Goal: Book appointment/travel/reservation

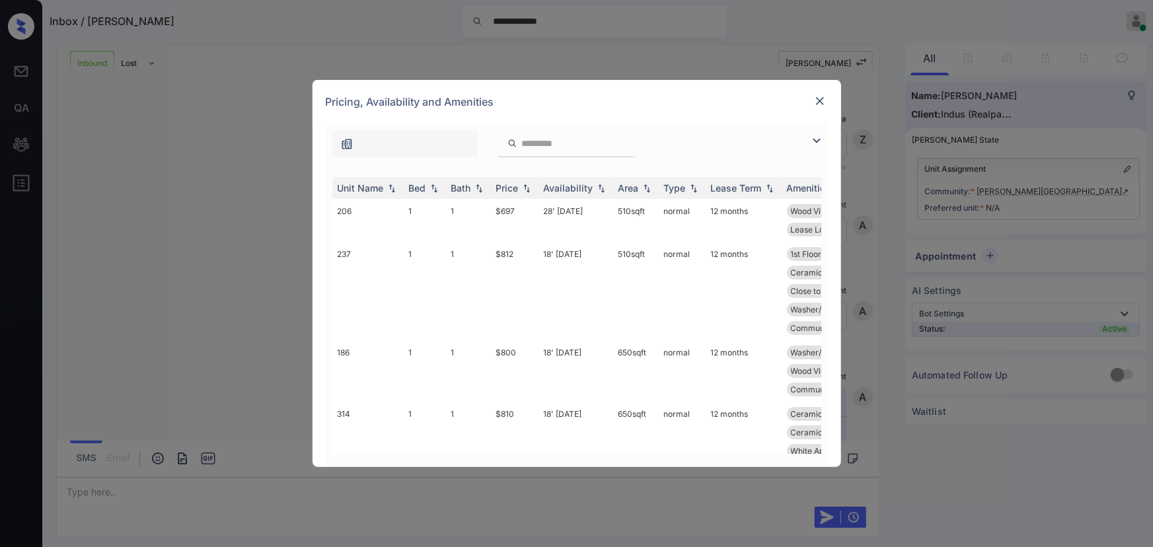
click at [818, 140] on img at bounding box center [817, 141] width 16 height 16
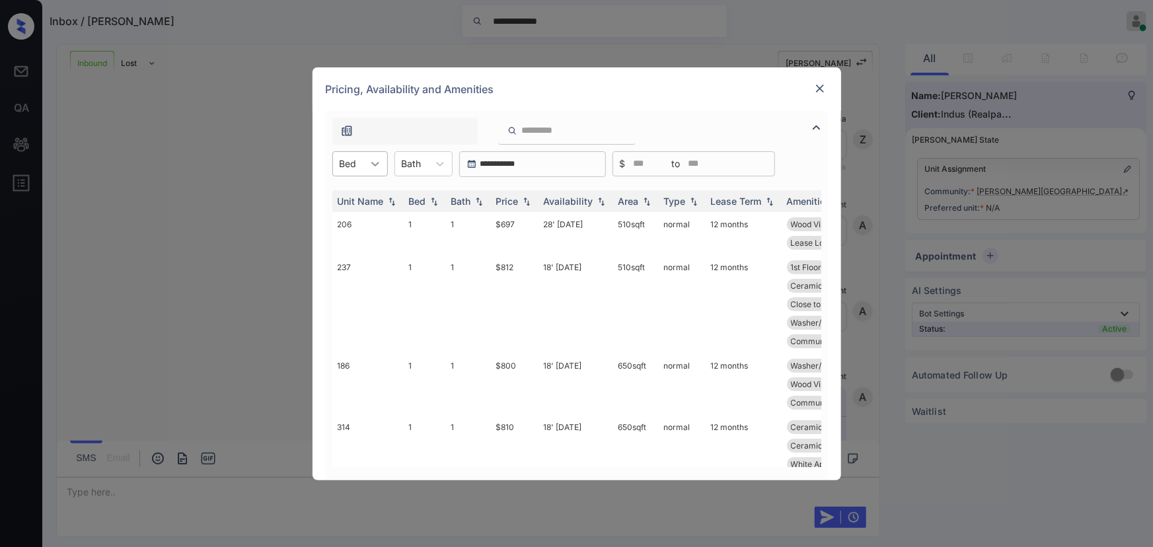
click at [367, 163] on div at bounding box center [375, 164] width 24 height 24
click at [345, 213] on div "2" at bounding box center [359, 220] width 55 height 24
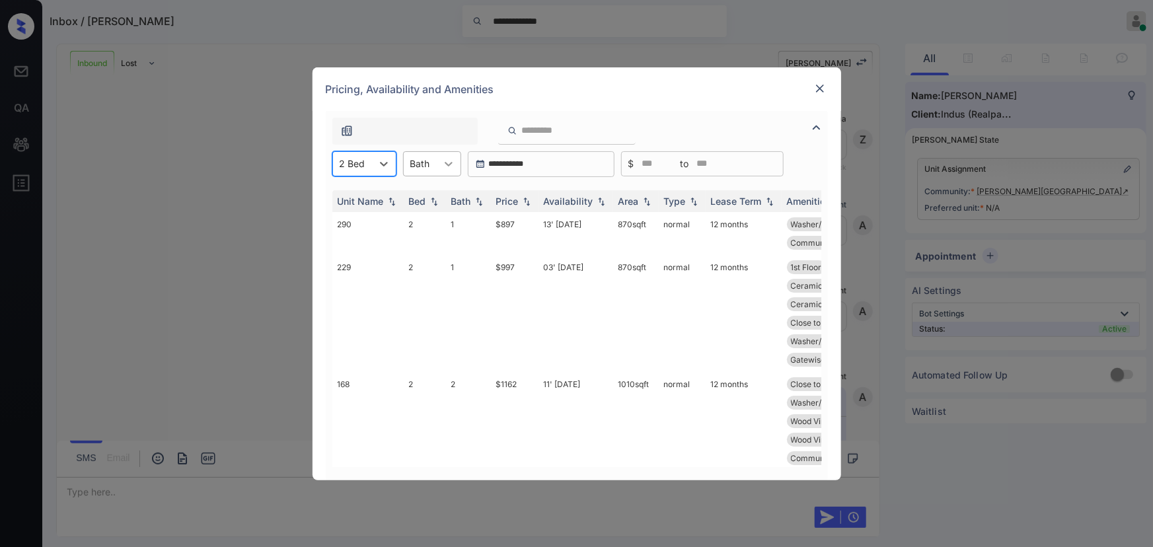
click at [447, 165] on icon at bounding box center [448, 163] width 13 height 13
click at [418, 219] on div "1.5" at bounding box center [432, 220] width 58 height 24
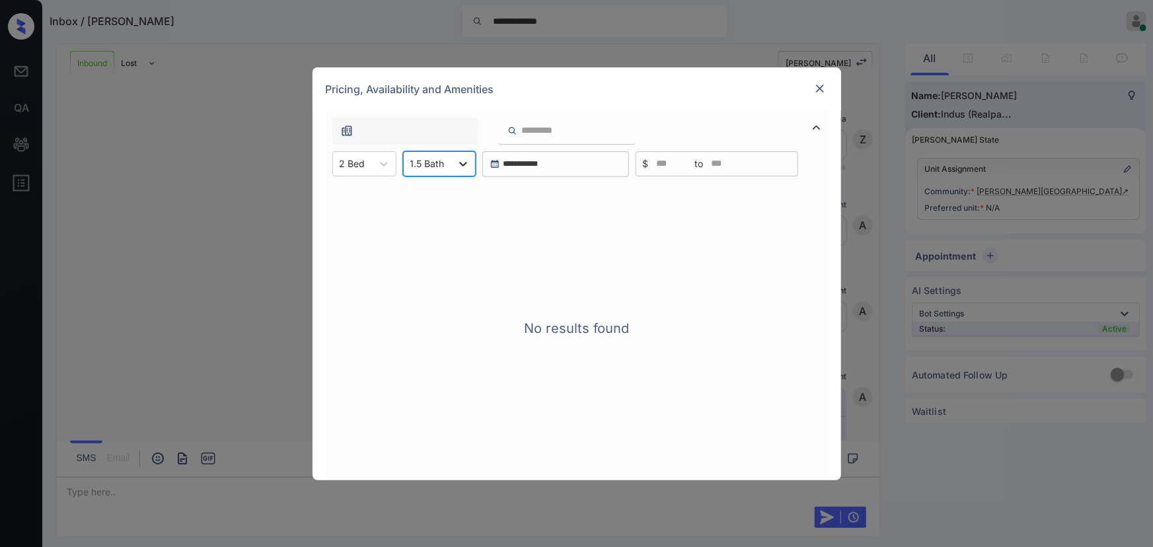
click at [457, 162] on icon at bounding box center [462, 163] width 13 height 13
click at [421, 242] on div "2" at bounding box center [439, 244] width 73 height 24
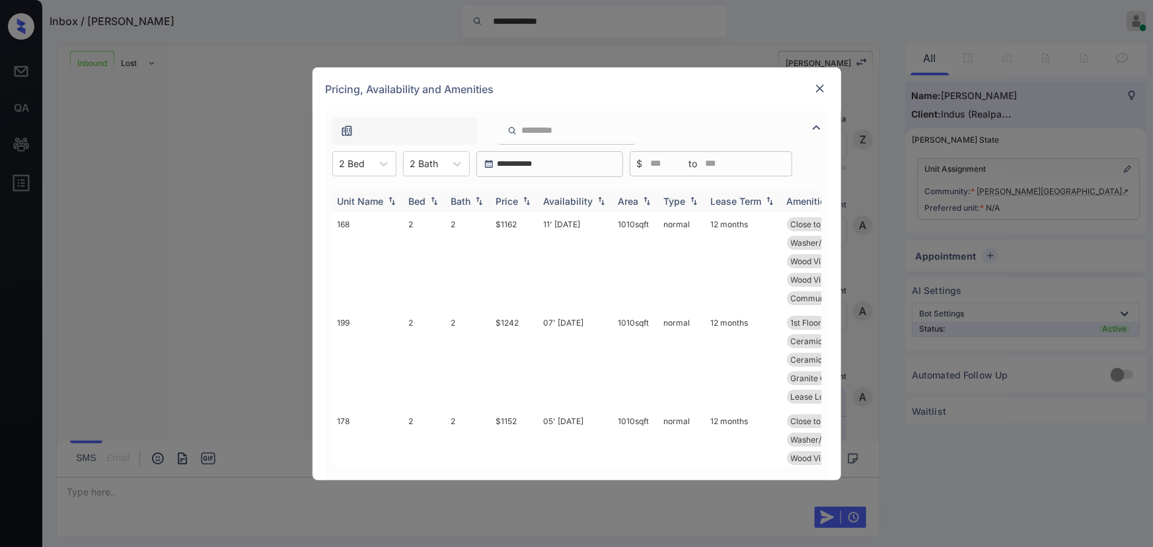
click at [525, 201] on img at bounding box center [526, 200] width 13 height 9
click at [525, 201] on img at bounding box center [526, 201] width 13 height 10
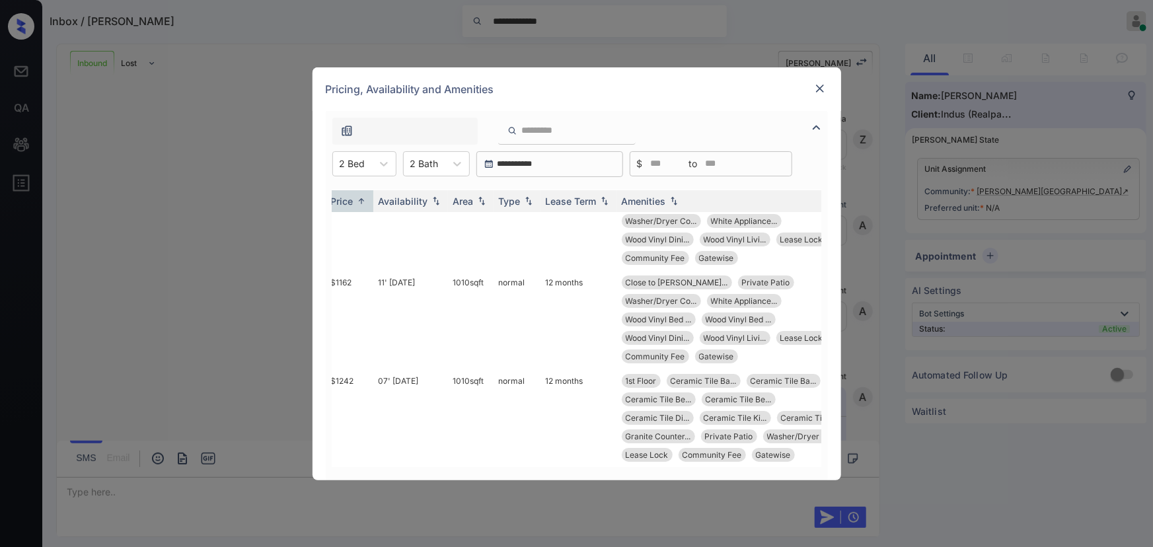
scroll to position [30, 169]
click at [554, 369] on td "12 months" at bounding box center [574, 418] width 76 height 98
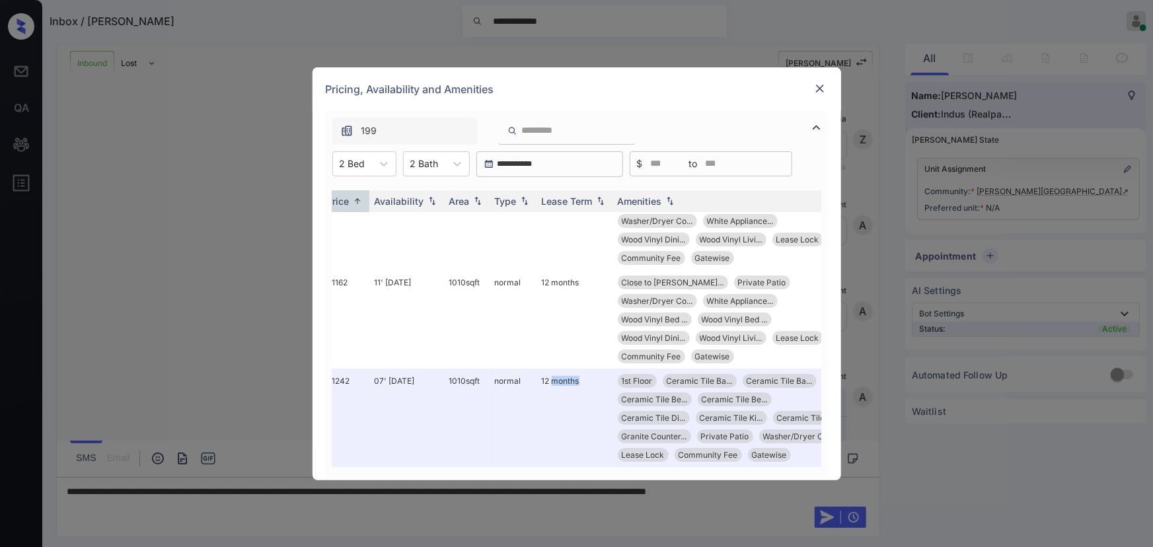
click at [819, 83] on img at bounding box center [819, 88] width 13 height 13
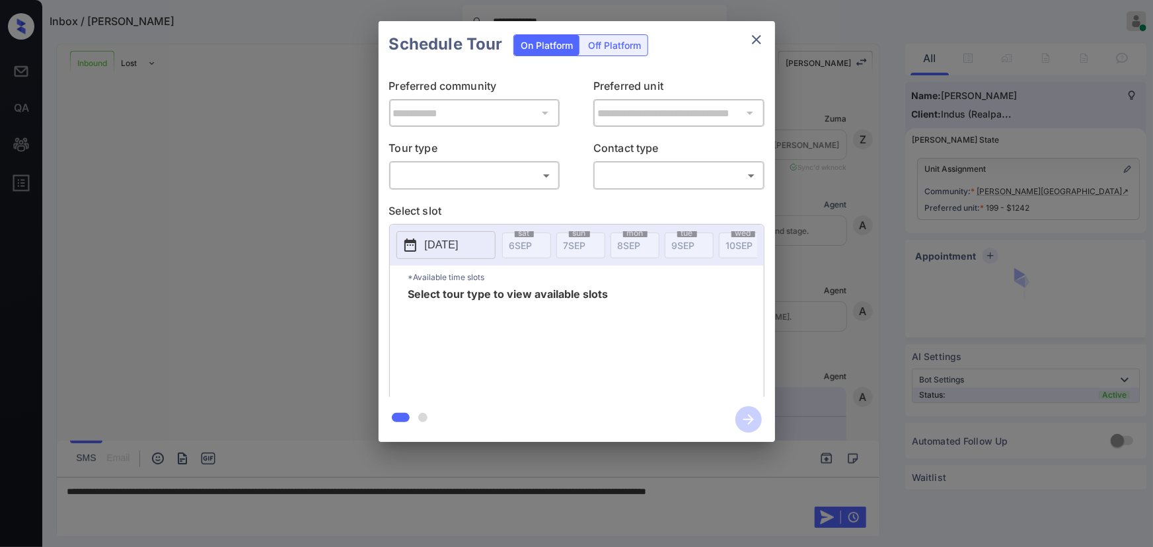
scroll to position [528, 0]
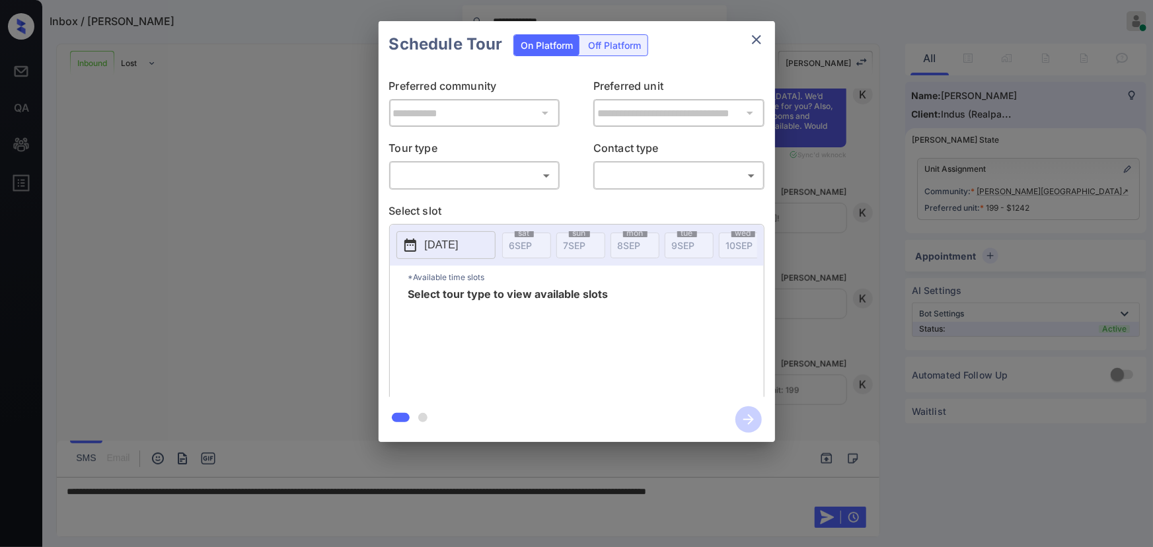
click at [447, 178] on body "**********" at bounding box center [576, 273] width 1153 height 547
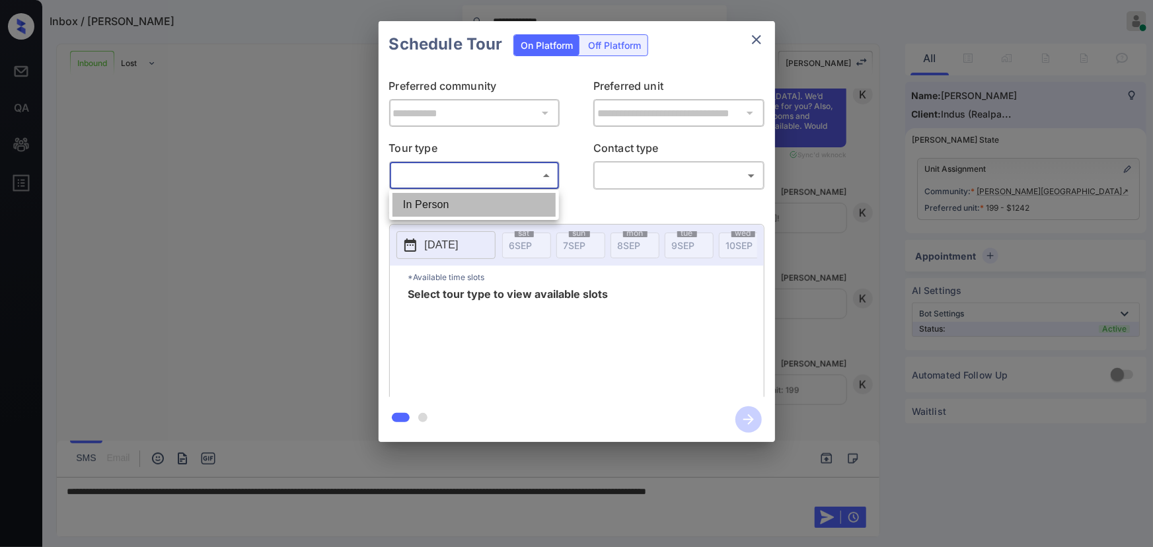
drag, startPoint x: 451, startPoint y: 208, endPoint x: 602, endPoint y: 205, distance: 150.6
click at [452, 207] on li "In Person" at bounding box center [473, 205] width 163 height 24
type input "********"
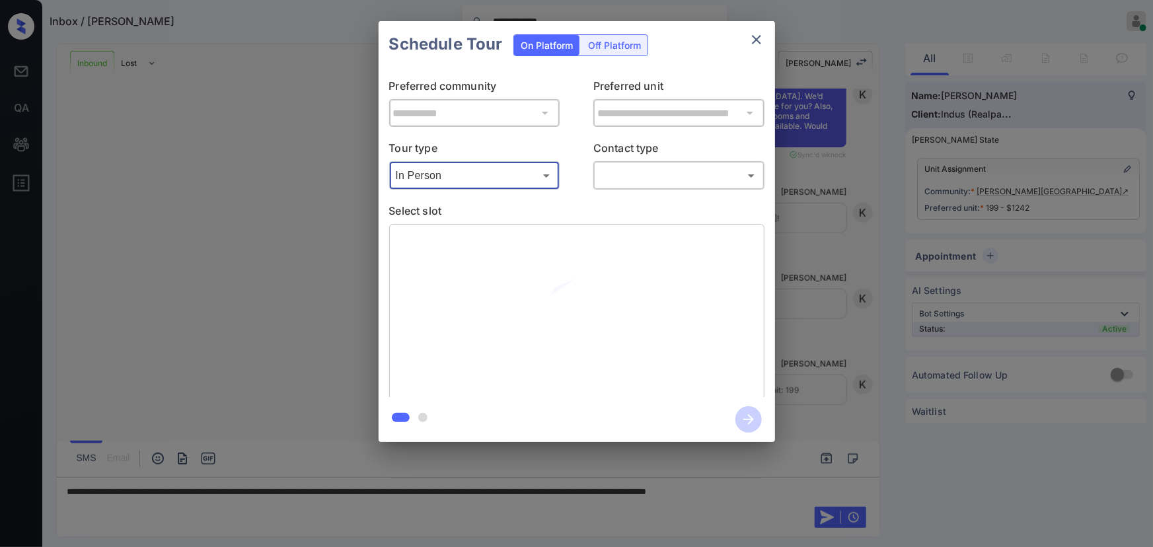
click at [683, 179] on body "**********" at bounding box center [576, 273] width 1153 height 547
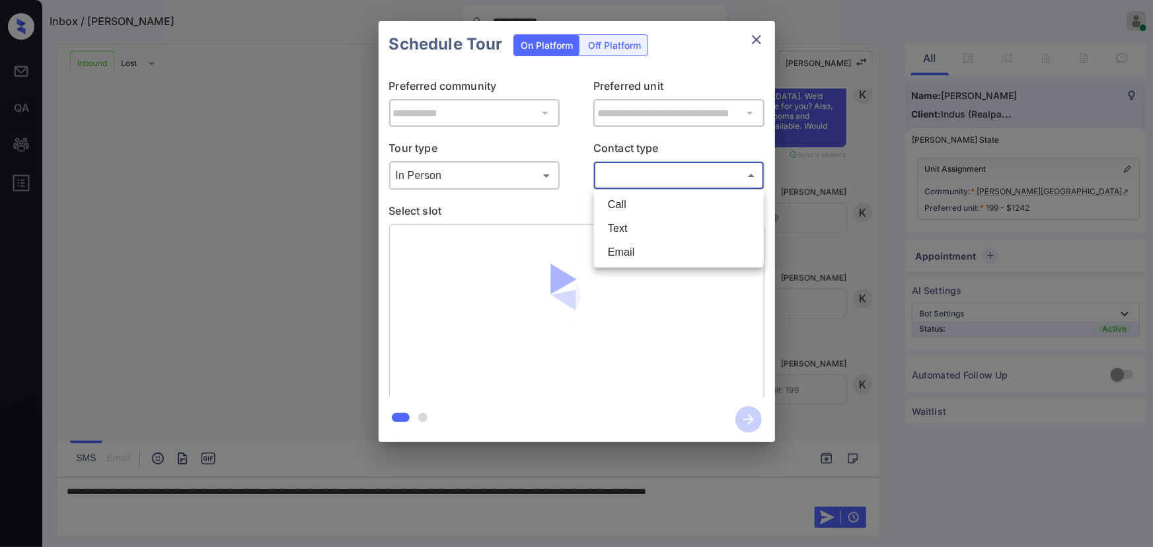
click at [628, 227] on li "Text" at bounding box center [678, 229] width 163 height 24
type input "****"
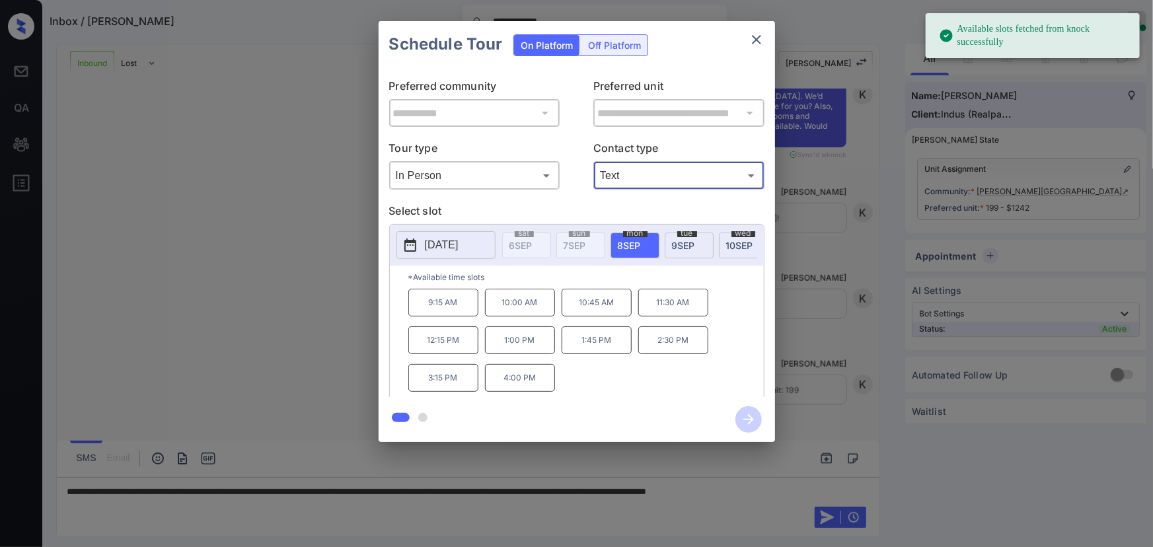
click at [451, 244] on p "[DATE]" at bounding box center [442, 245] width 34 height 16
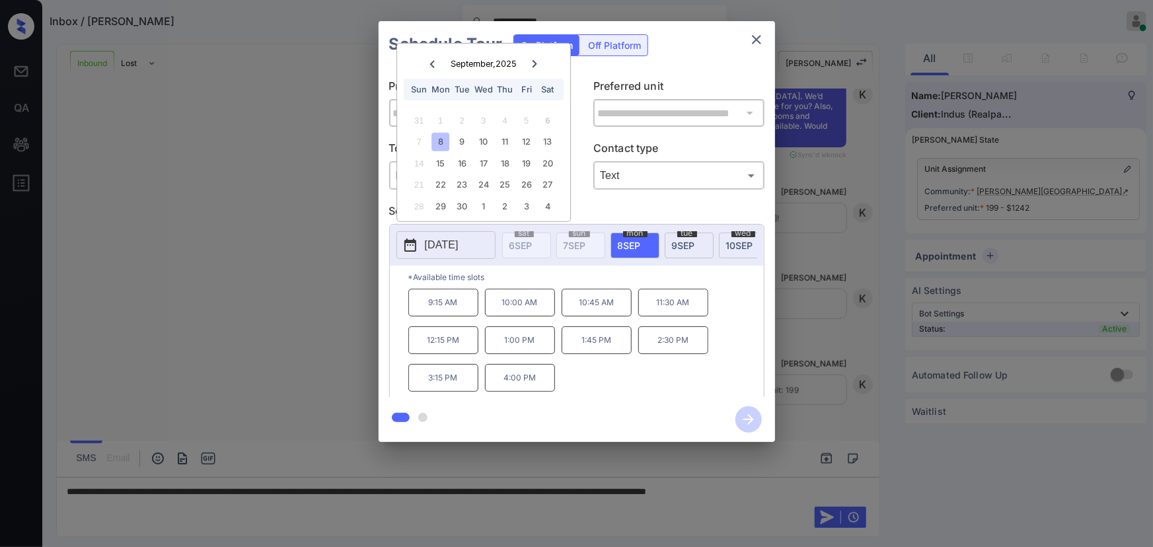
click at [536, 61] on icon at bounding box center [534, 64] width 8 height 8
click at [548, 119] on div "4" at bounding box center [548, 121] width 18 height 18
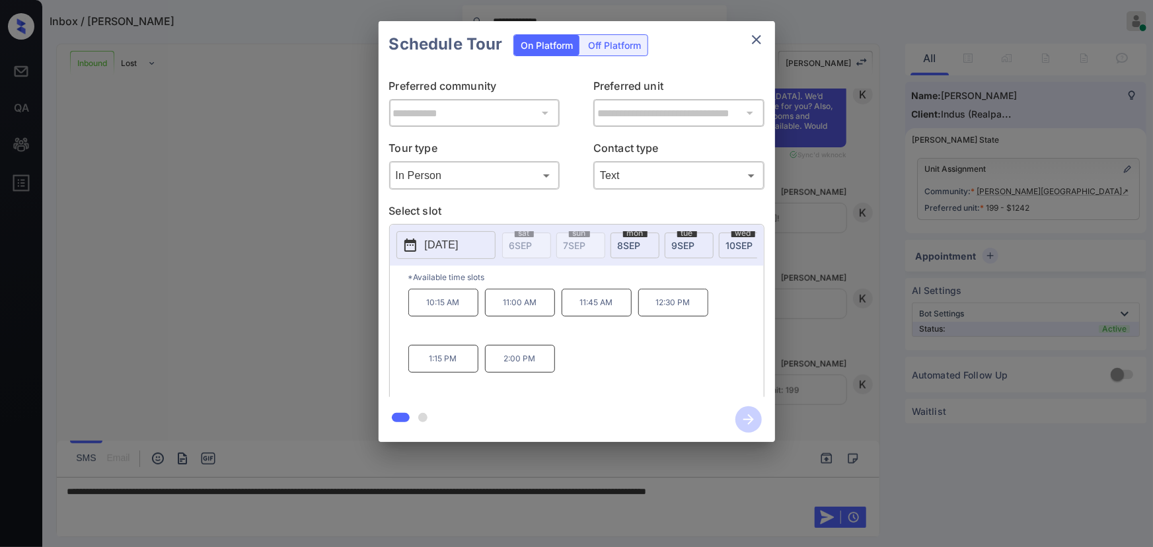
click at [505, 358] on p "2:00 PM" at bounding box center [520, 359] width 70 height 28
click at [1057, 132] on div "**********" at bounding box center [576, 231] width 1153 height 463
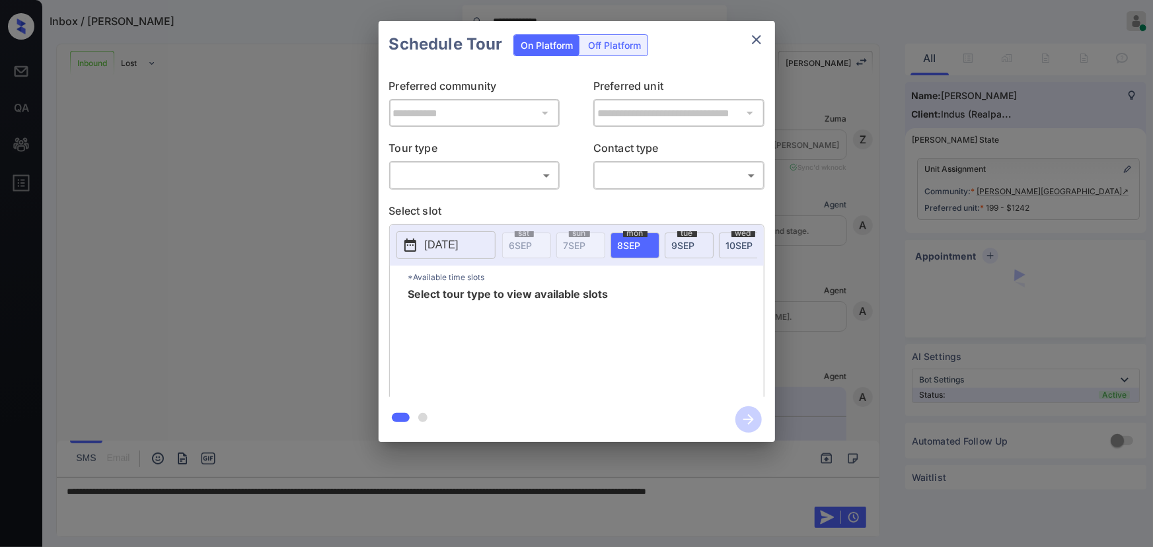
scroll to position [753, 0]
click at [490, 176] on body "**********" at bounding box center [576, 273] width 1153 height 547
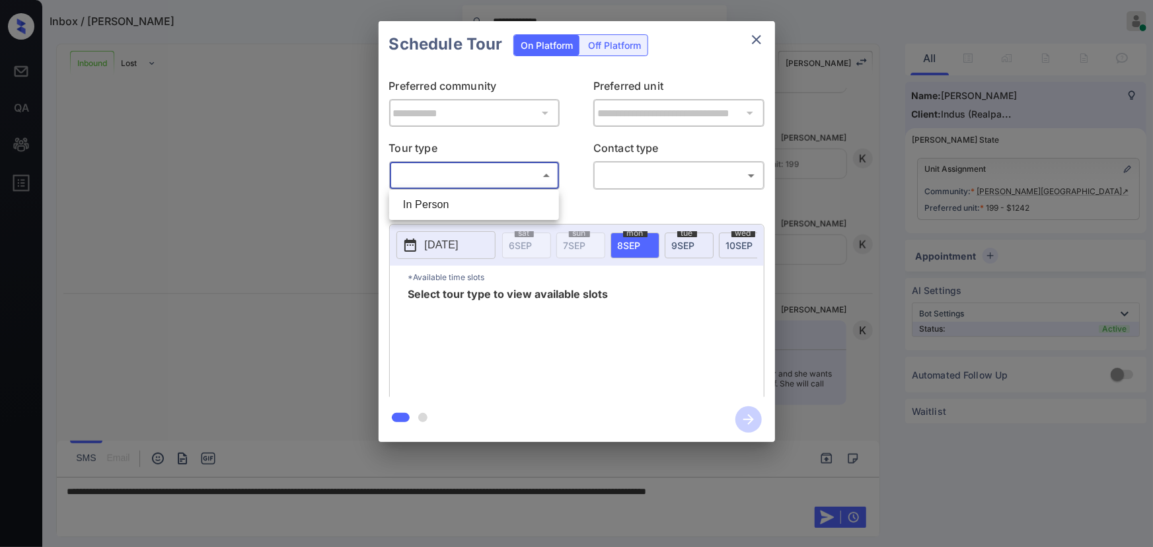
drag, startPoint x: 453, startPoint y: 211, endPoint x: 567, endPoint y: 192, distance: 116.0
click at [459, 209] on li "In Person" at bounding box center [473, 205] width 163 height 24
type input "********"
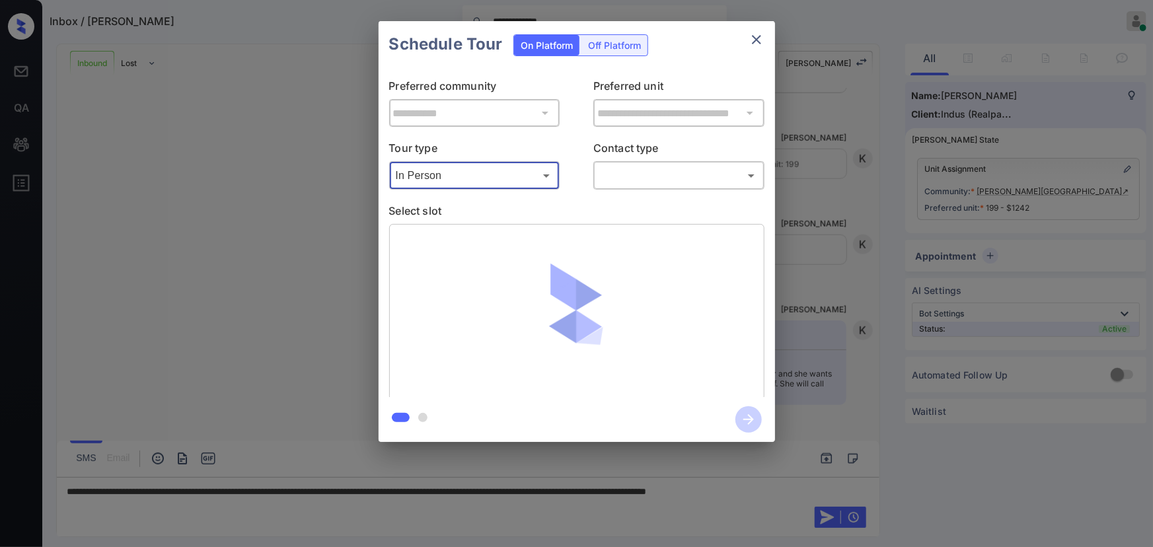
click at [658, 178] on body "**********" at bounding box center [576, 273] width 1153 height 547
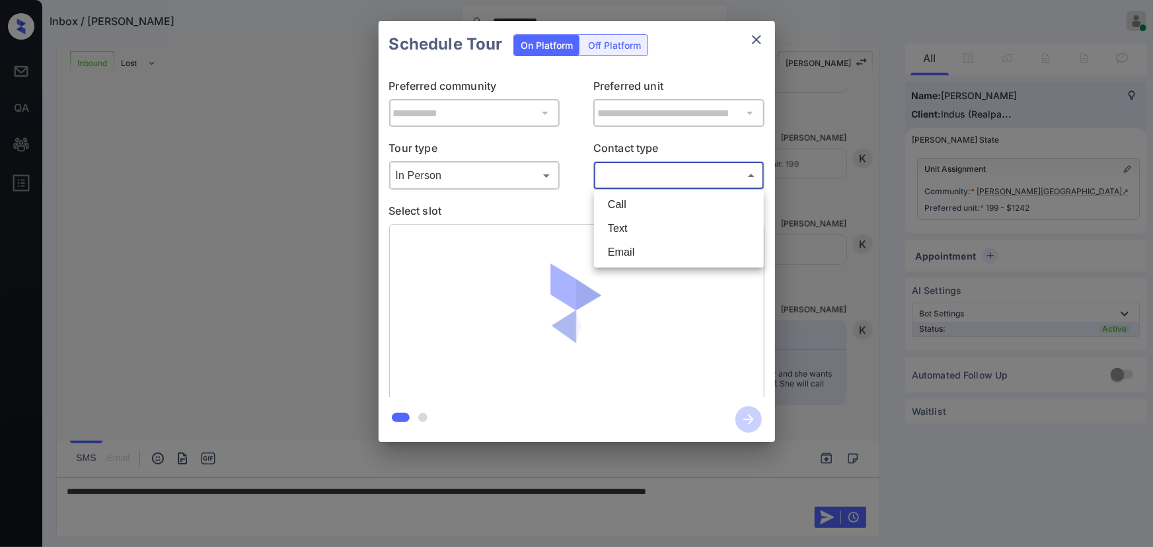
click at [620, 229] on li "Text" at bounding box center [678, 229] width 163 height 24
type input "****"
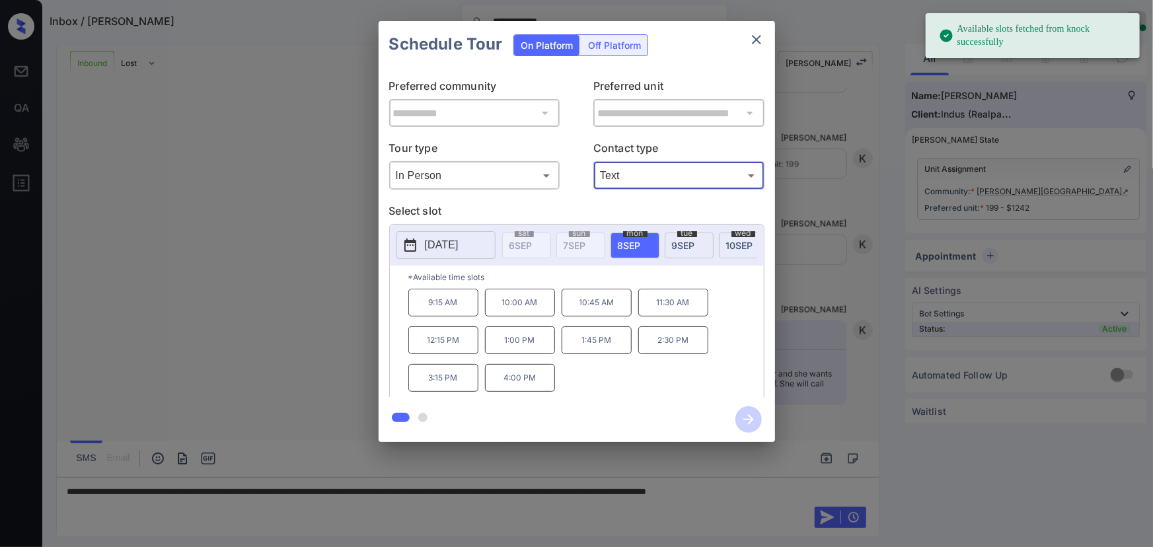
click at [453, 244] on p "[DATE]" at bounding box center [442, 245] width 34 height 16
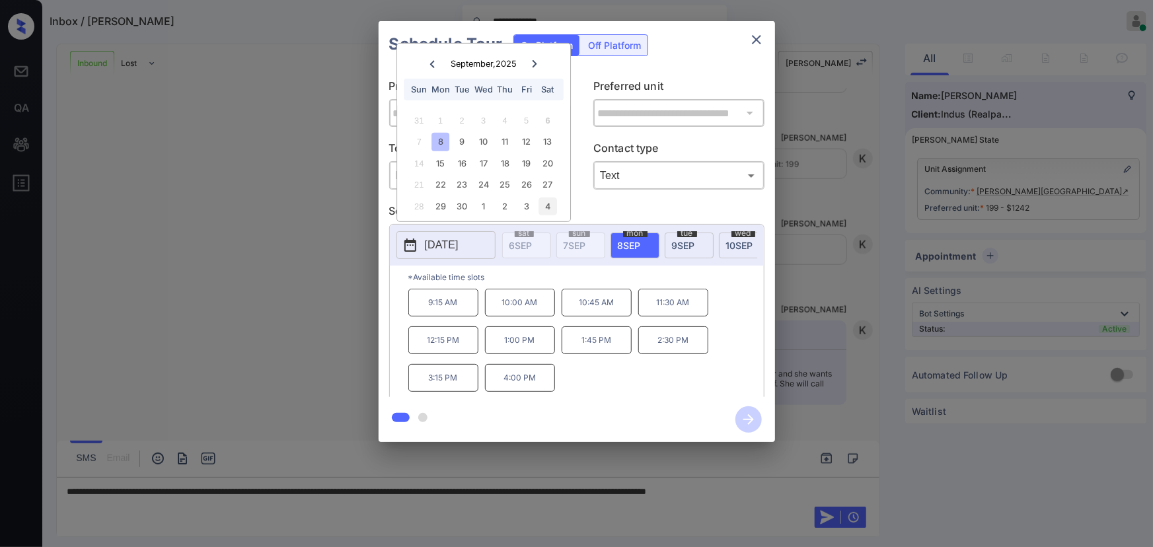
click at [546, 203] on div "4" at bounding box center [548, 207] width 18 height 18
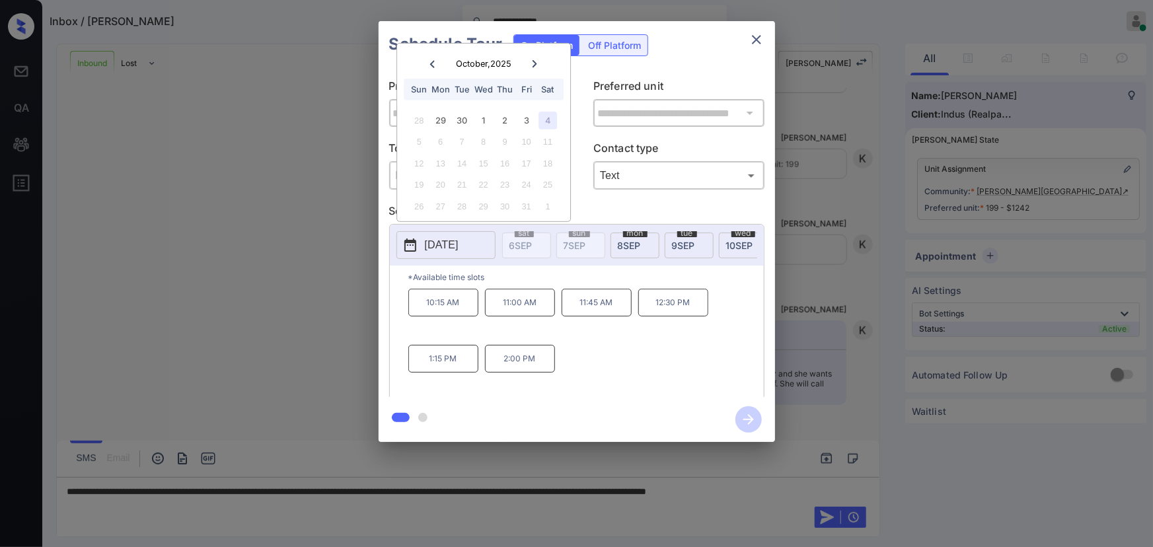
click at [508, 354] on p "2:00 PM" at bounding box center [520, 359] width 70 height 28
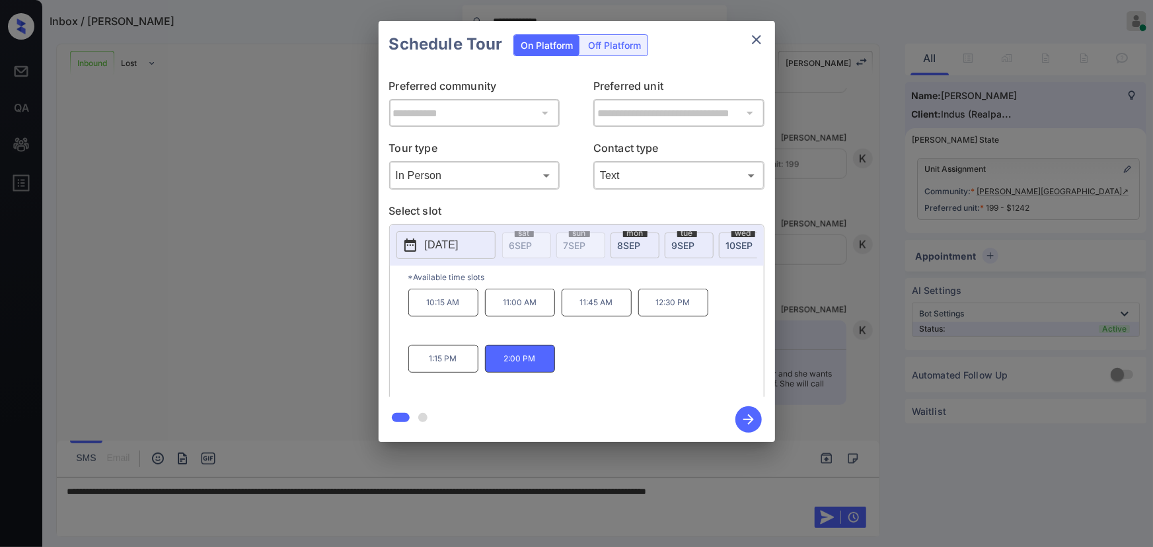
click at [743, 418] on icon "button" at bounding box center [748, 419] width 26 height 26
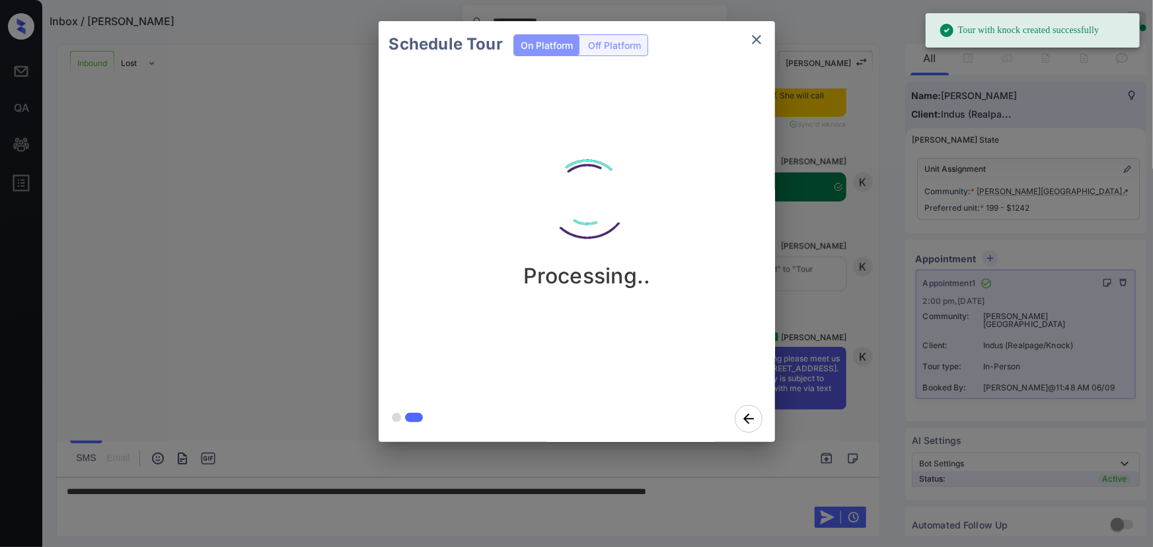
scroll to position [1045, 0]
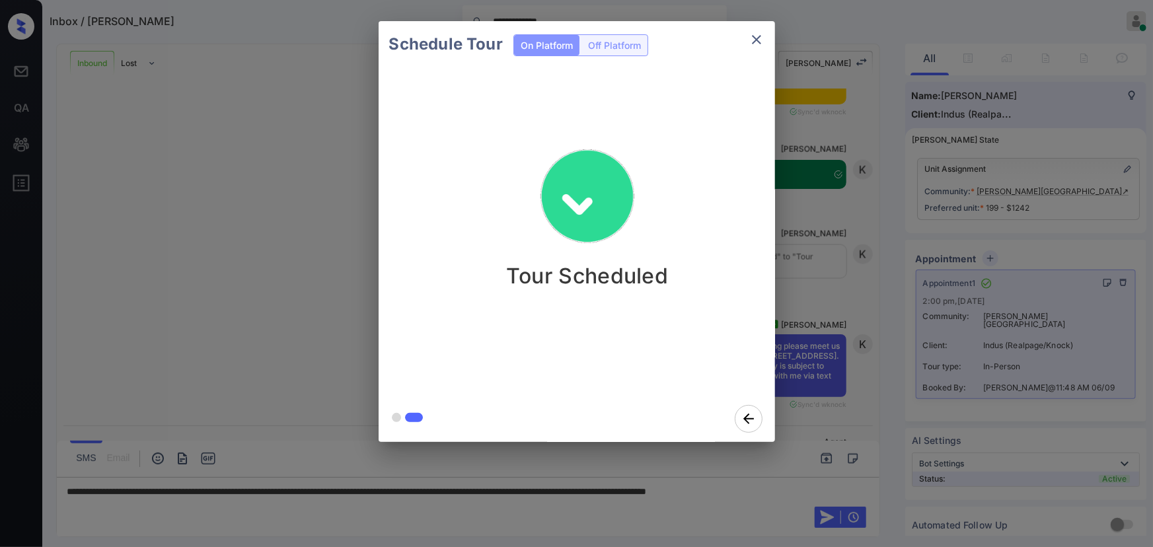
click at [757, 43] on icon "close" at bounding box center [756, 40] width 16 height 16
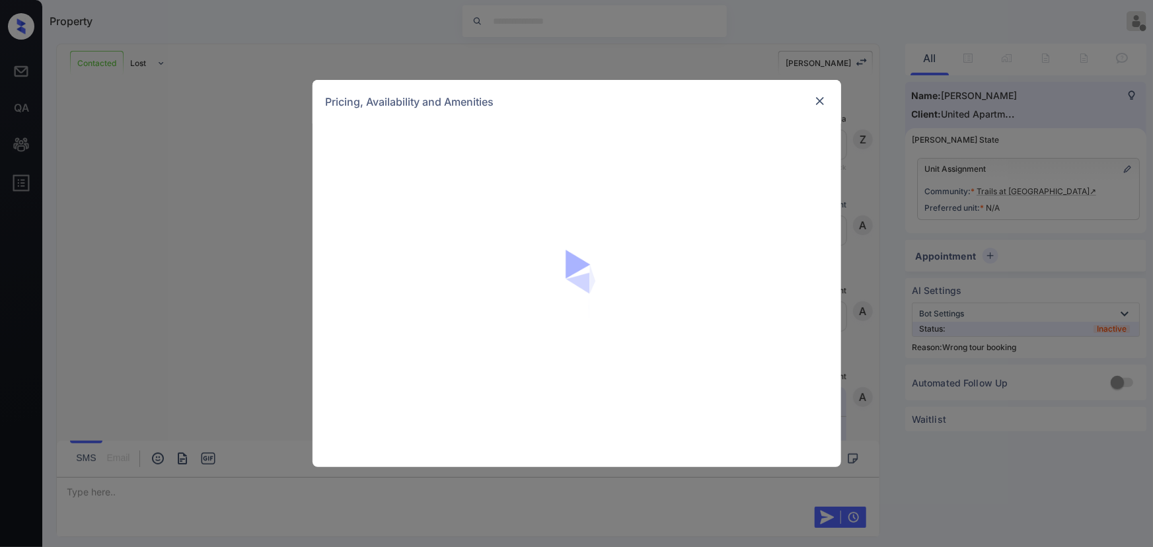
scroll to position [1444, 0]
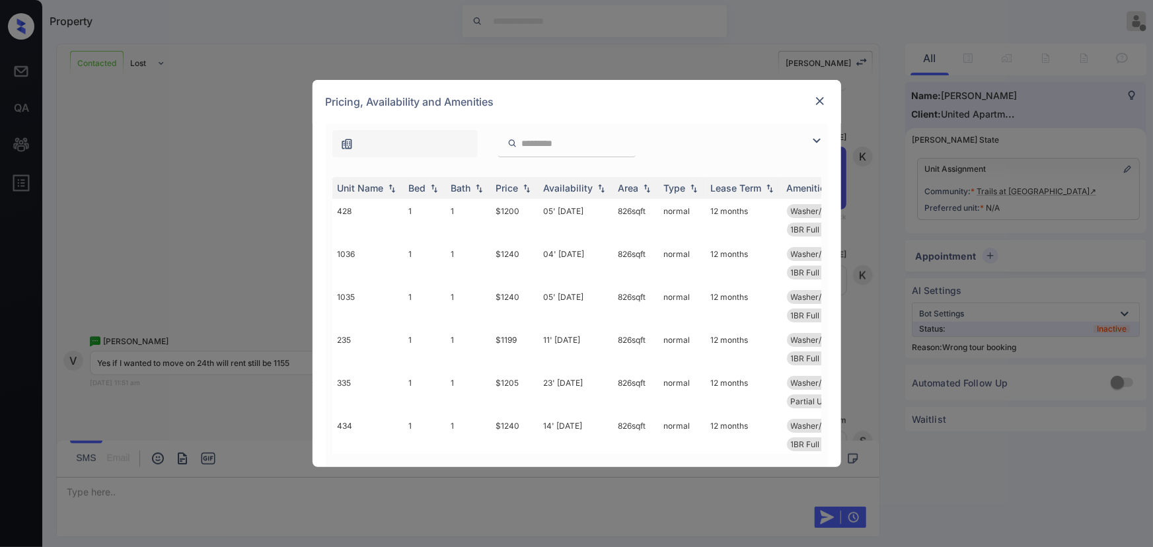
click at [815, 138] on img at bounding box center [817, 141] width 16 height 16
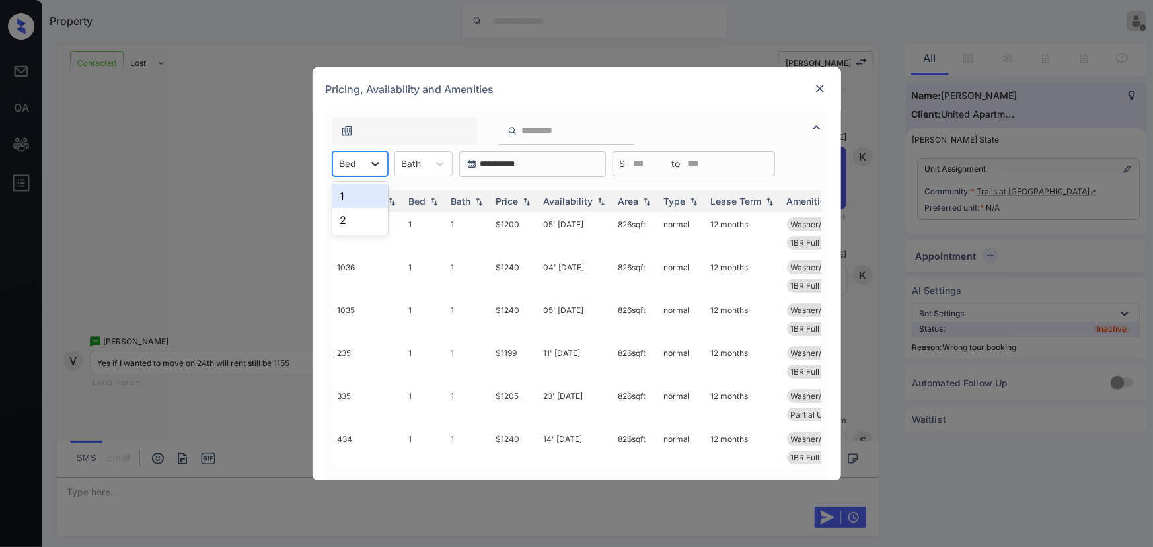
click at [373, 164] on icon at bounding box center [375, 163] width 13 height 13
drag, startPoint x: 353, startPoint y: 201, endPoint x: 388, endPoint y: 196, distance: 35.4
click at [354, 201] on div "1" at bounding box center [359, 196] width 55 height 24
click at [371, 470] on td "834" at bounding box center [367, 491] width 71 height 43
click at [362, 470] on td "834" at bounding box center [367, 491] width 71 height 43
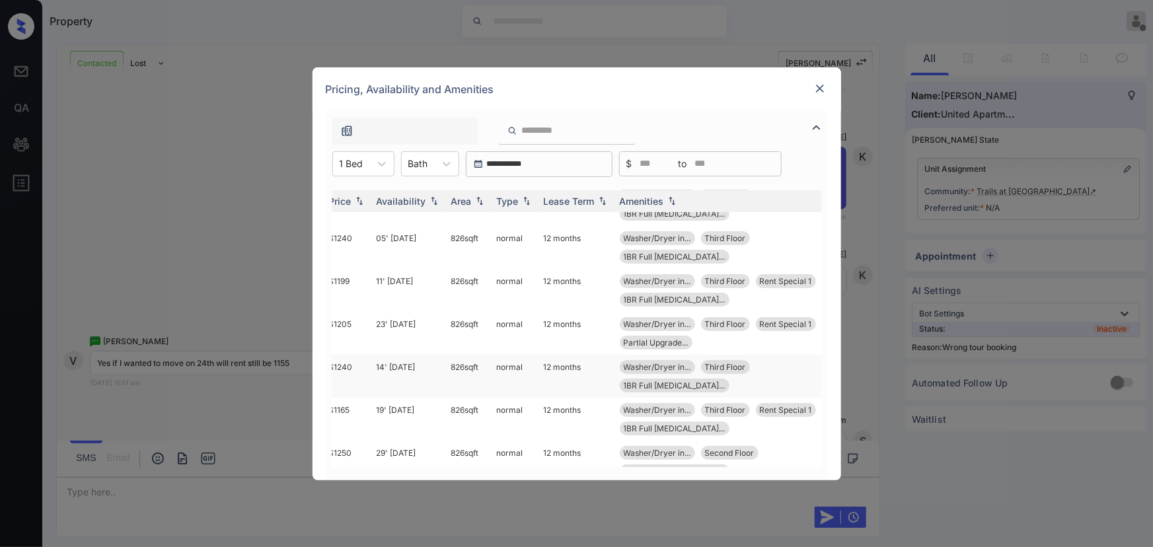
scroll to position [79, 167]
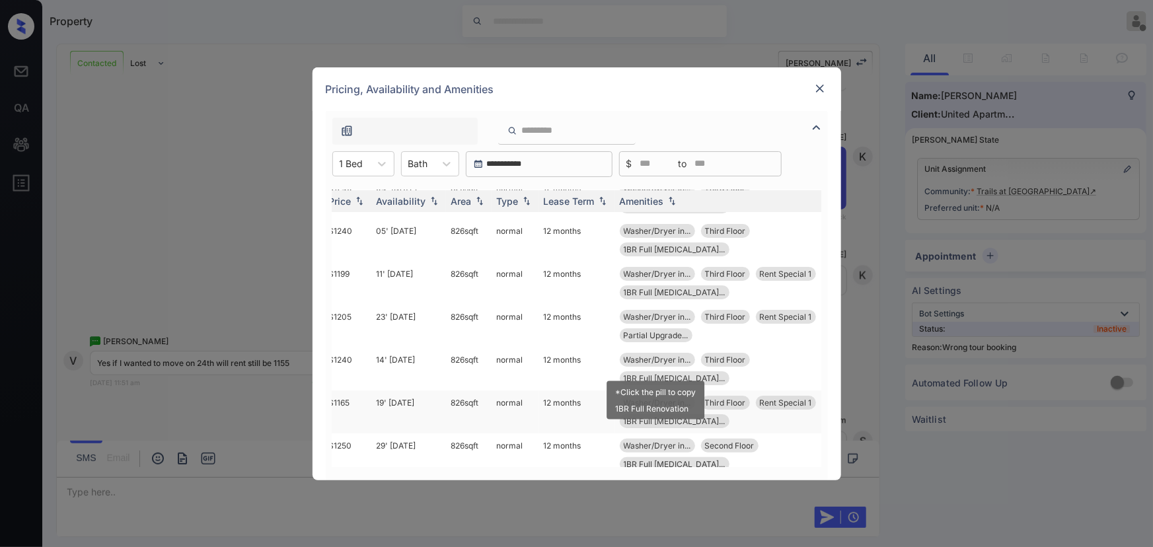
click at [666, 416] on span "1BR Full Renova..." at bounding box center [675, 421] width 102 height 10
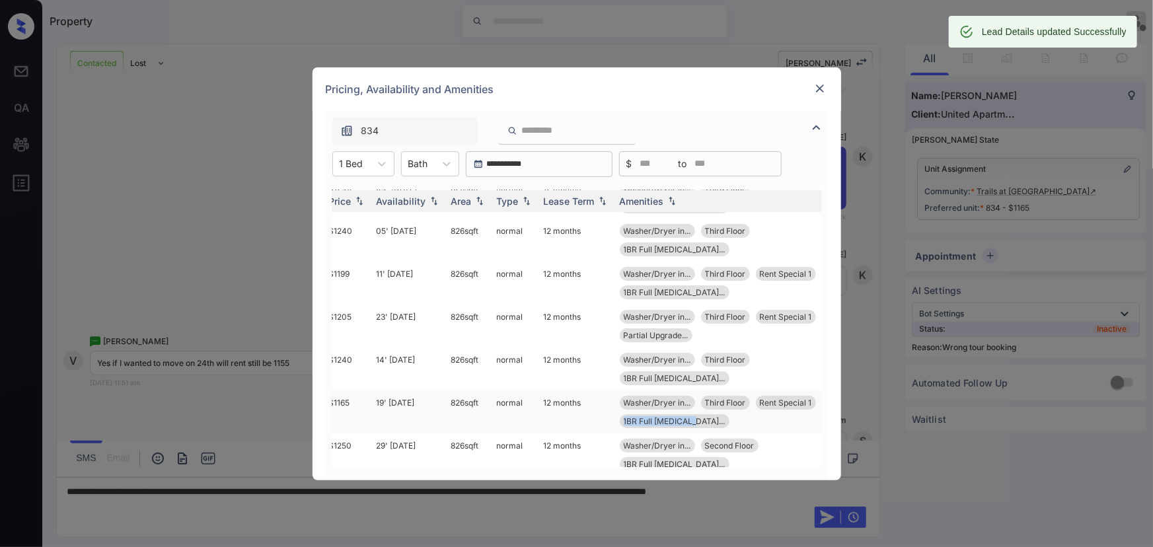
drag, startPoint x: 622, startPoint y: 363, endPoint x: 694, endPoint y: 369, distance: 71.5
click at [694, 396] on div "Washer/Dryer in... Third Floor Rent Special 1 1BR Full Renova..." at bounding box center [735, 412] width 231 height 32
copy span "1BR Full Renova..."
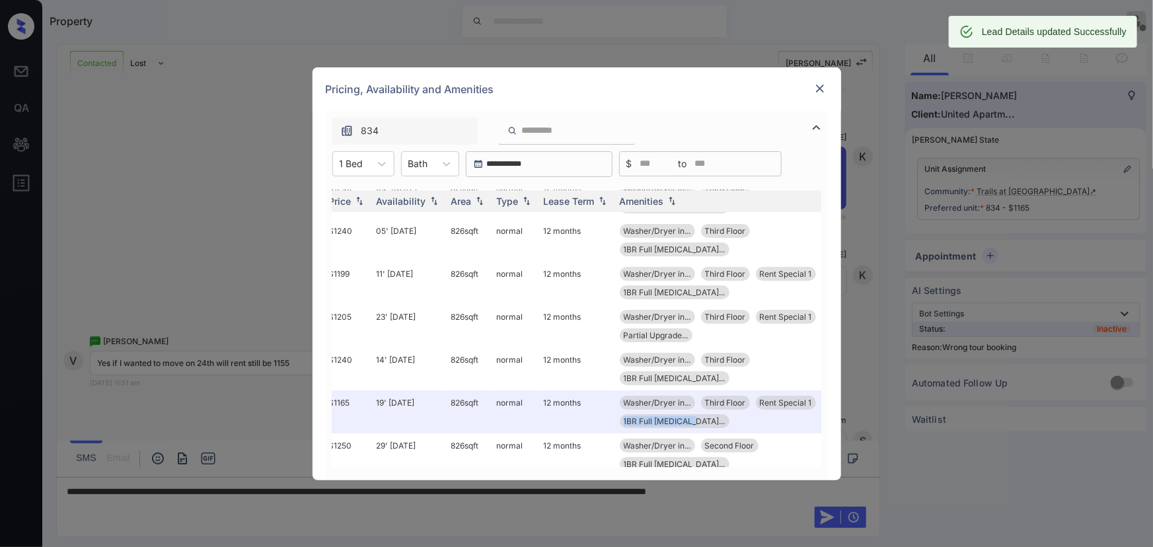
click at [819, 88] on img at bounding box center [819, 88] width 13 height 13
